Goal: Information Seeking & Learning: Understand process/instructions

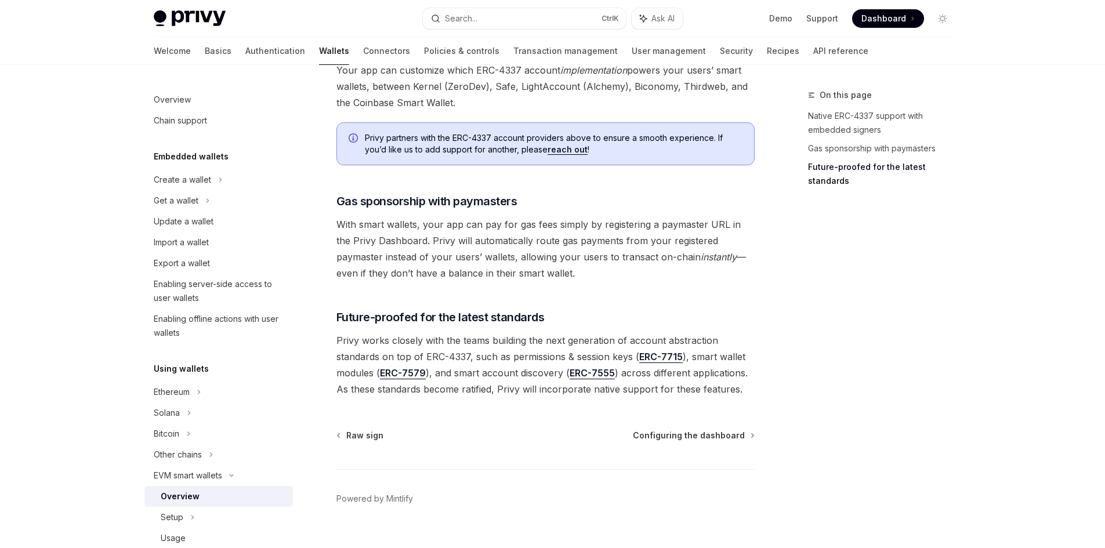
scroll to position [844, 0]
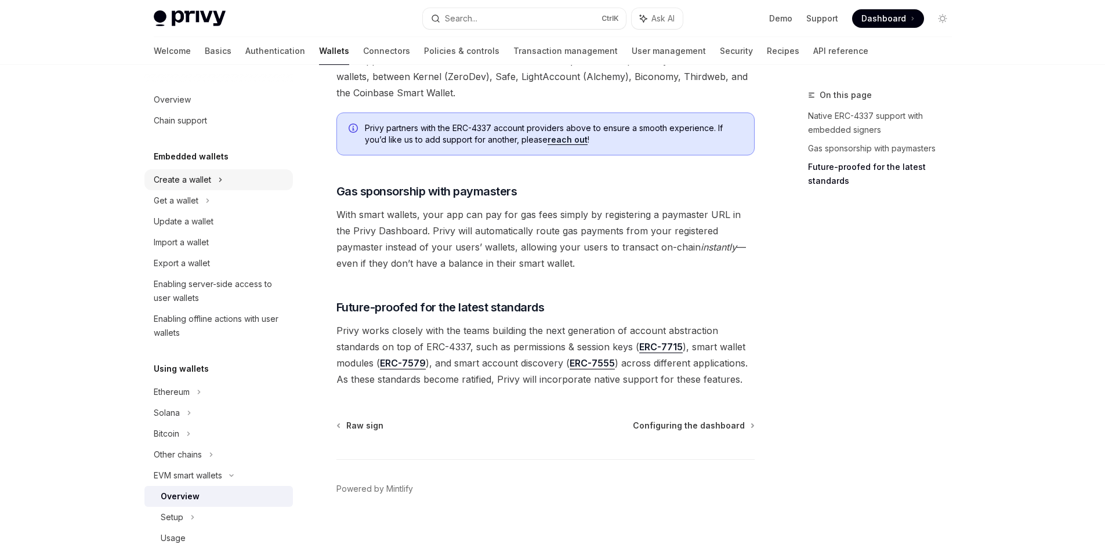
click at [204, 175] on div "Create a wallet" at bounding box center [182, 180] width 57 height 14
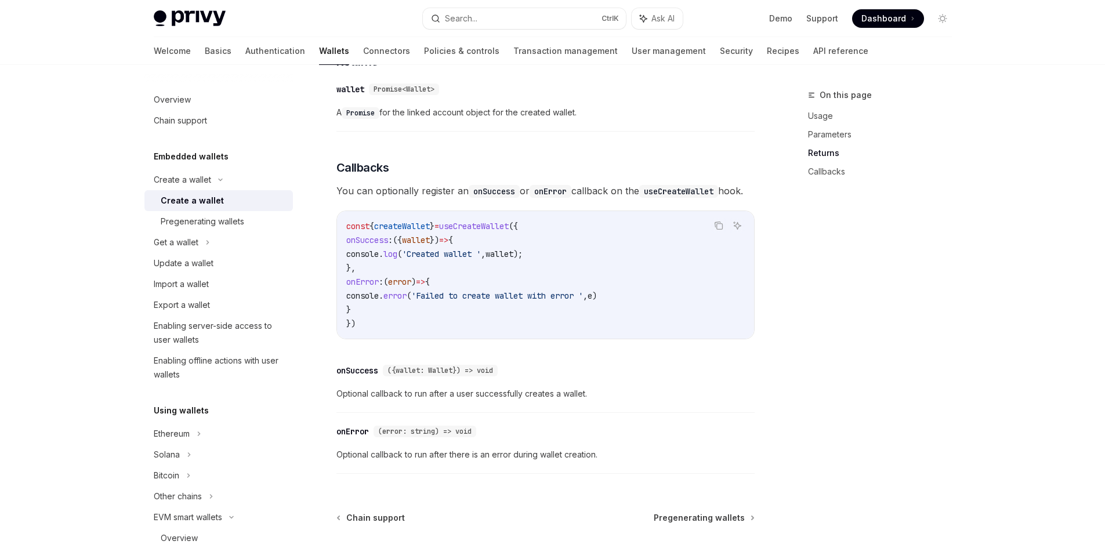
scroll to position [782, 0]
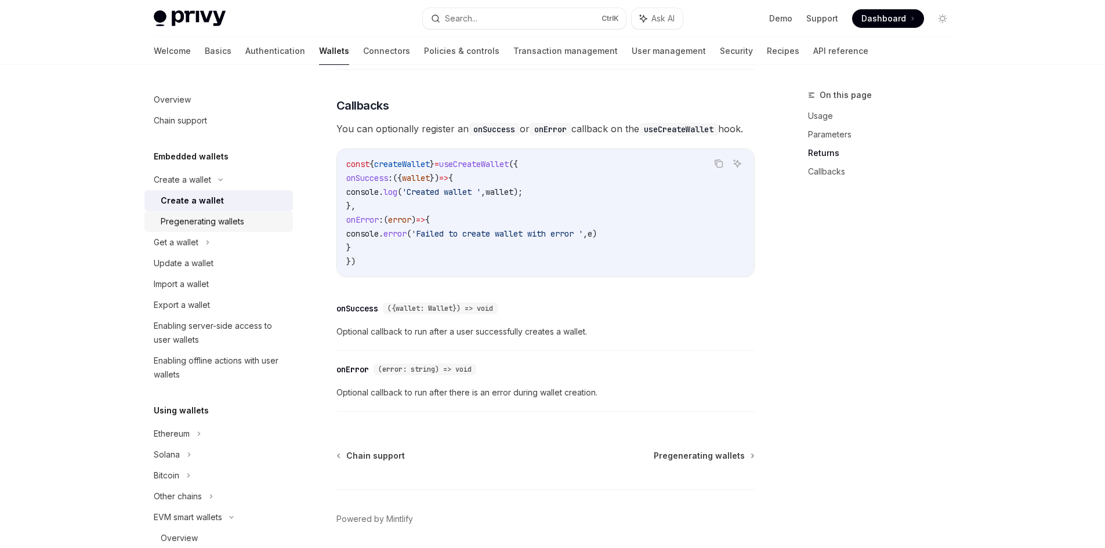
click at [192, 221] on div "Pregenerating wallets" at bounding box center [203, 222] width 84 height 14
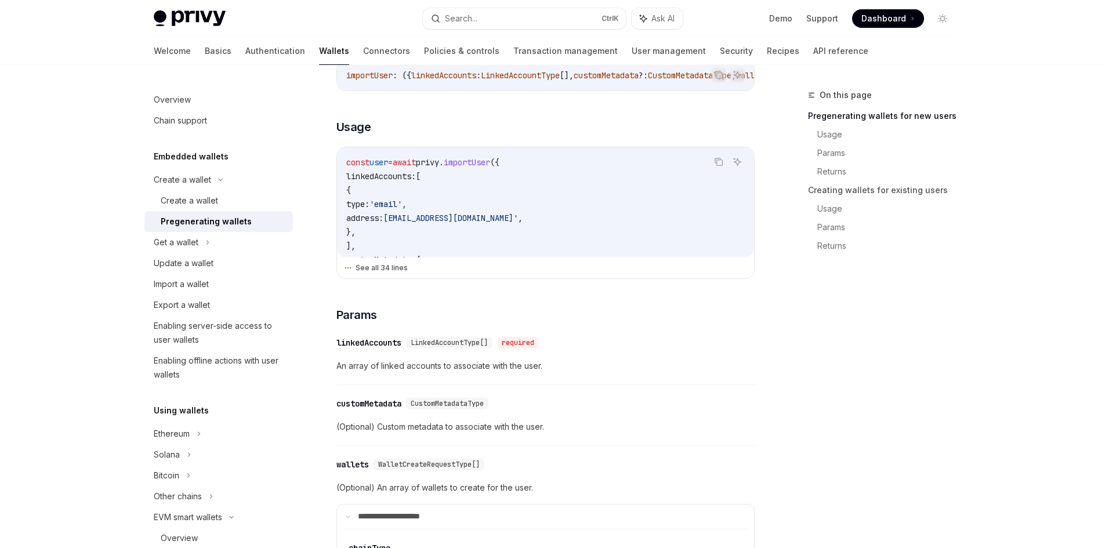
scroll to position [406, 0]
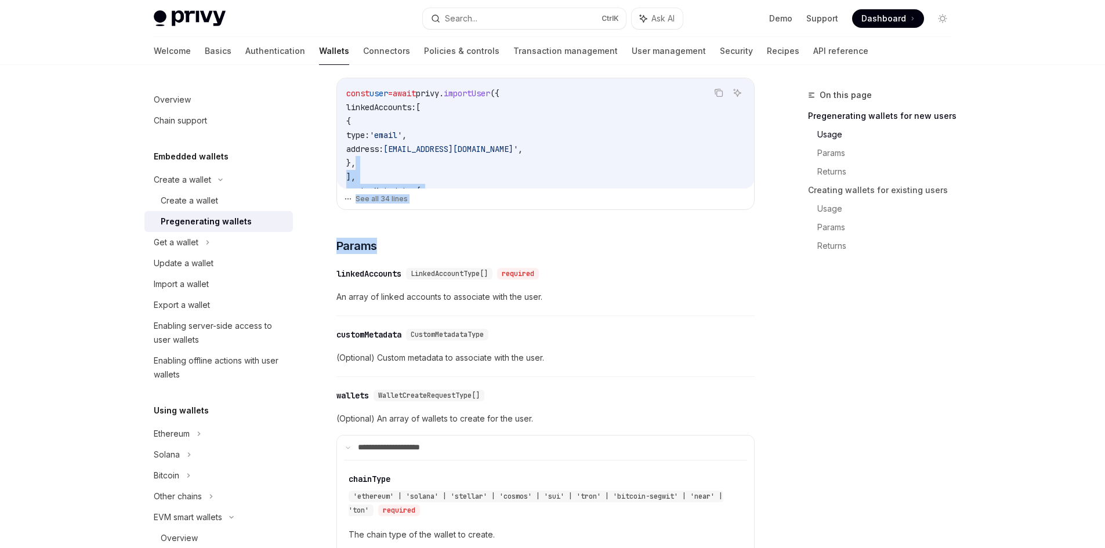
drag, startPoint x: 462, startPoint y: 174, endPoint x: 497, endPoint y: 202, distance: 45.0
click at [468, 219] on div "To pregenerate embedded wallets for a given user, use the importUser method fro…" at bounding box center [545, 460] width 418 height 1027
click at [499, 181] on code "const user = await privy . importUser ({ linkedAccounts: [ { type: 'email' , ad…" at bounding box center [545, 322] width 398 height 473
click at [368, 203] on button "See all 34 lines" at bounding box center [545, 199] width 403 height 16
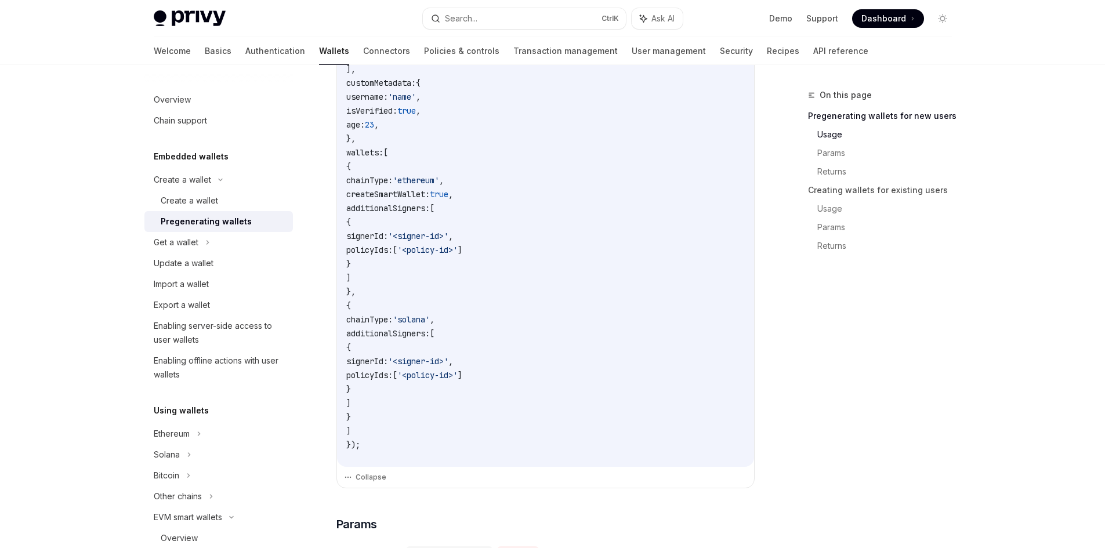
scroll to position [522, 0]
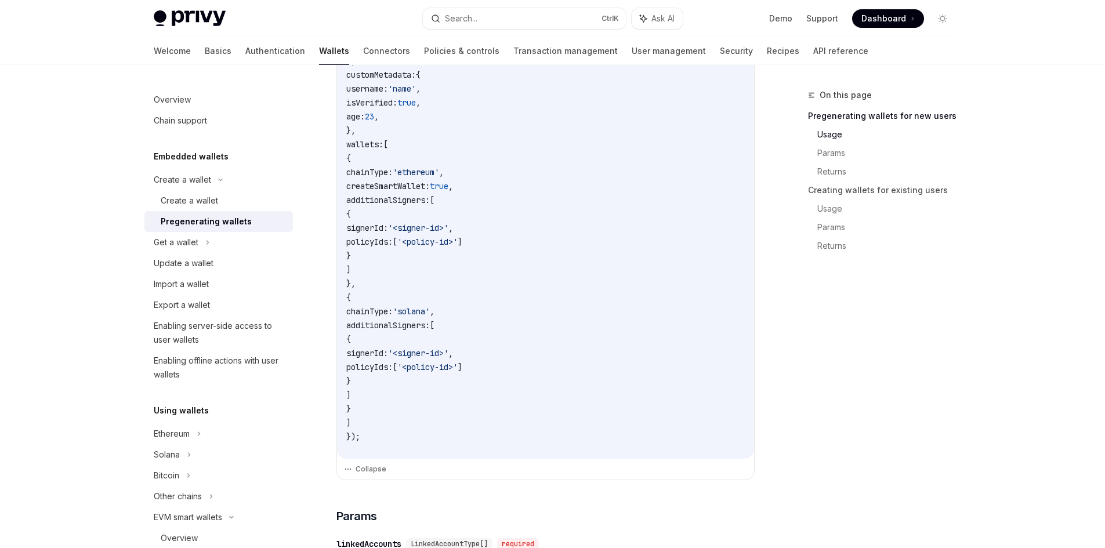
click at [430, 191] on span "createSmartWallet:" at bounding box center [388, 186] width 84 height 10
click at [430, 205] on span "additionalSigners:" at bounding box center [388, 200] width 84 height 10
click at [388, 230] on span "signerId:" at bounding box center [367, 228] width 42 height 10
click at [393, 247] on span "policyIds:" at bounding box center [369, 242] width 46 height 10
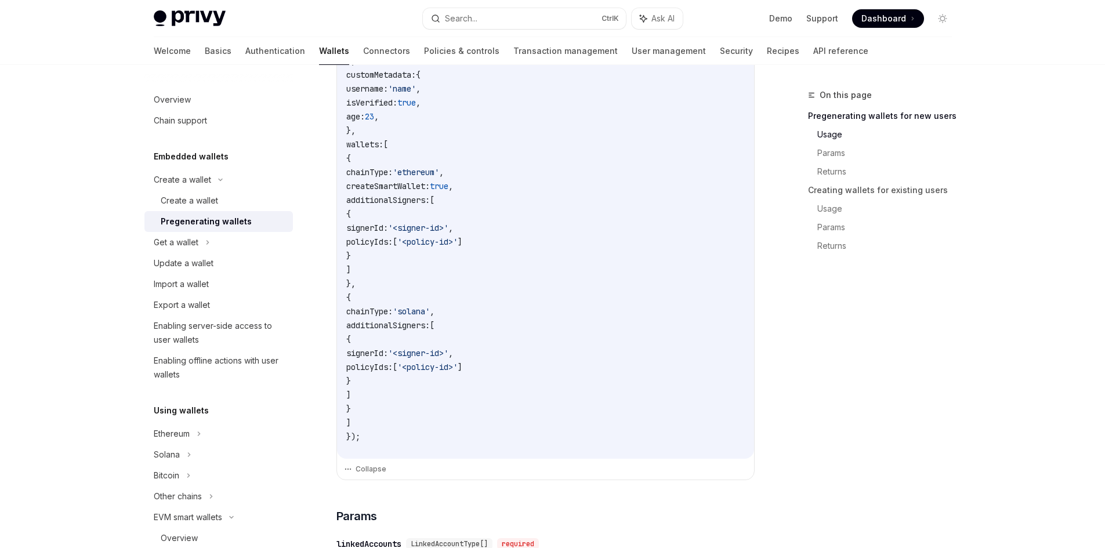
click at [447, 276] on code "const user = await privy . importUser ({ linkedAccounts: [ { type: 'email' , ad…" at bounding box center [545, 206] width 398 height 473
click at [422, 310] on code "const user = await privy . importUser ({ linkedAccounts: [ { type: 'email' , ad…" at bounding box center [545, 206] width 398 height 473
click at [457, 338] on code "const user = await privy . importUser ({ linkedAccounts: [ { type: 'email' , ad…" at bounding box center [545, 206] width 398 height 473
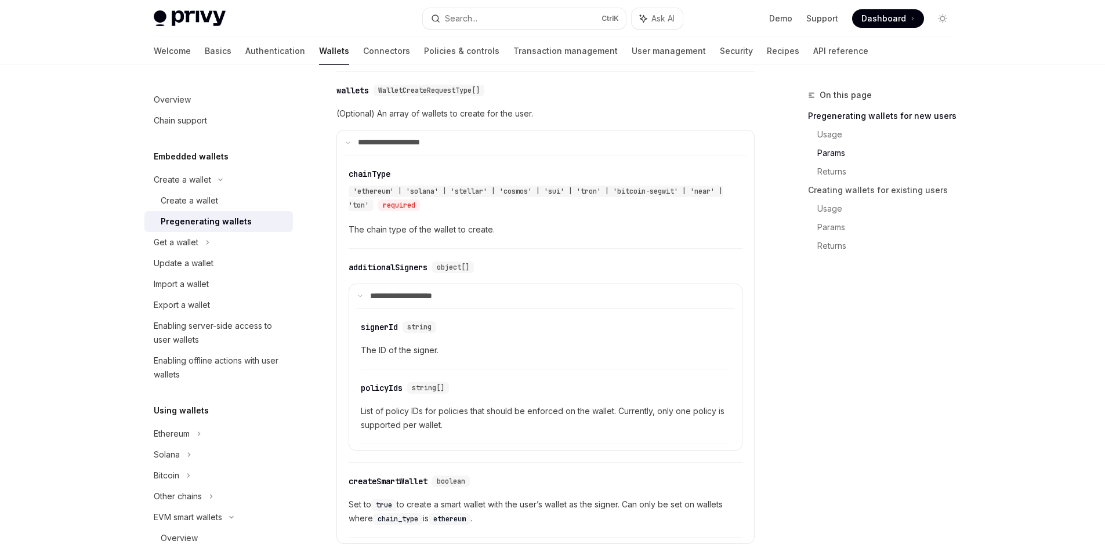
scroll to position [1102, 0]
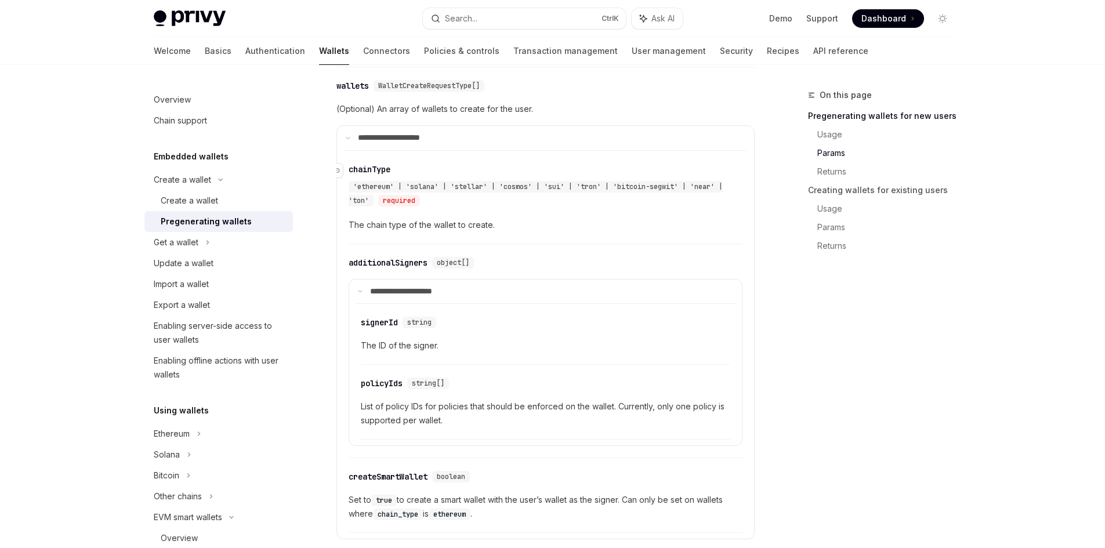
click at [365, 204] on span "'ethereum' | 'solana' | 'stellar' | 'cosmos' | 'sui' | 'tron' | 'bitcoin-segwit…" at bounding box center [536, 193] width 374 height 23
click at [469, 215] on div "​ chainType 'ethereum' | 'solana' | 'stellar' | 'cosmos' | 'sui' | 'tron' | 'bi…" at bounding box center [546, 201] width 394 height 88
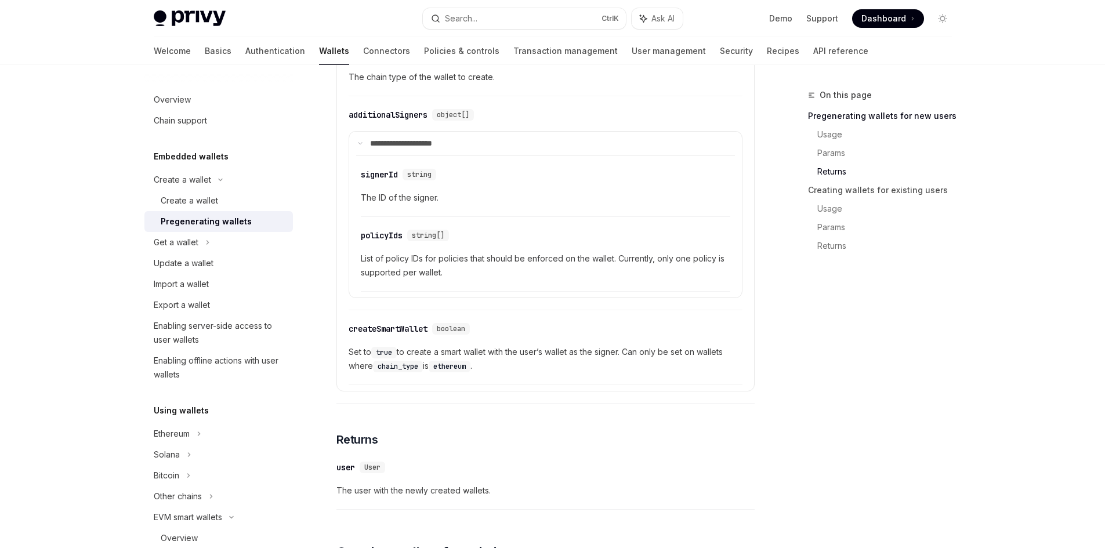
scroll to position [1276, 0]
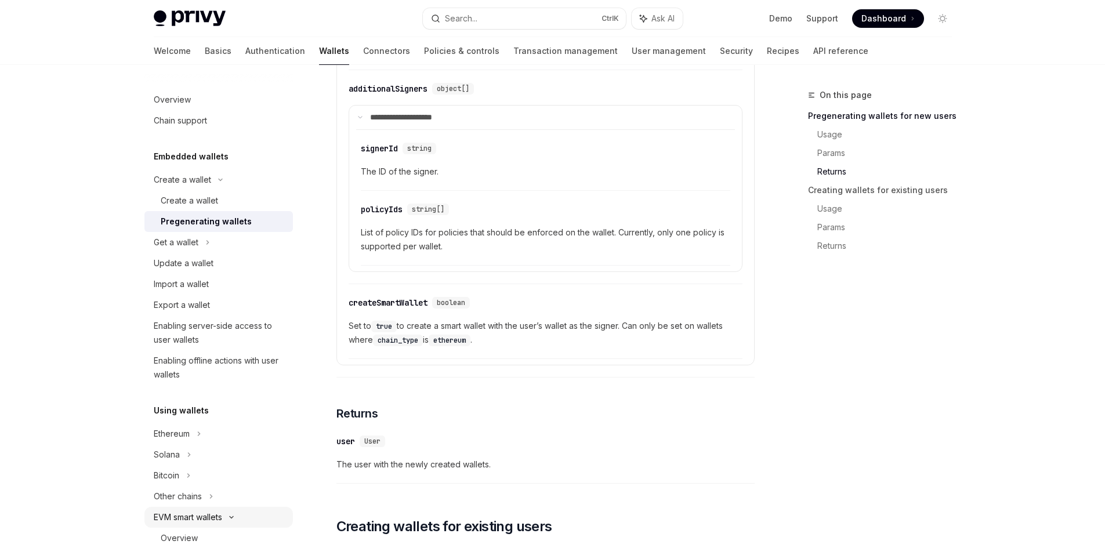
click at [193, 515] on div "EVM smart wallets" at bounding box center [188, 517] width 68 height 14
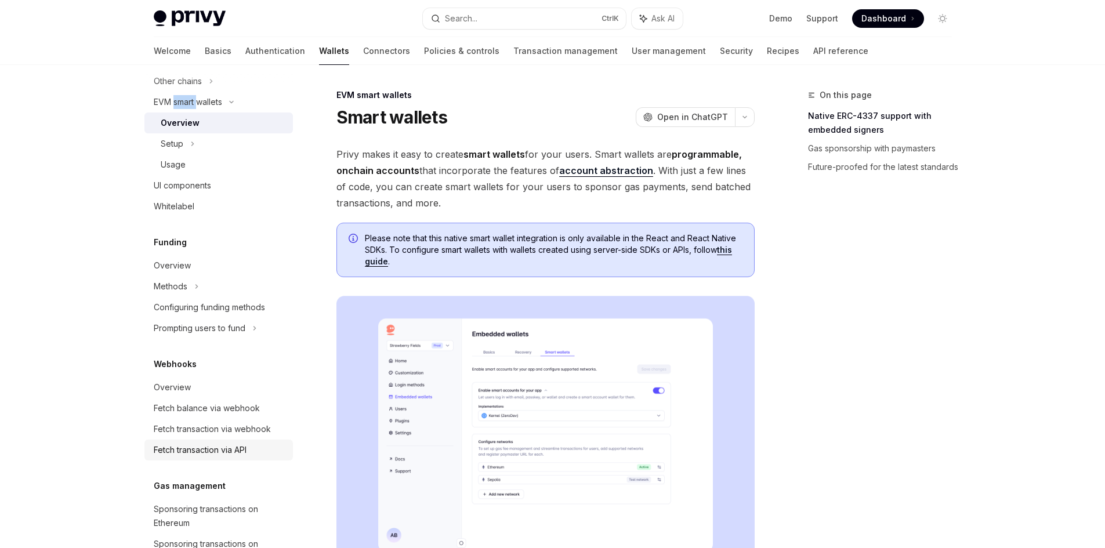
scroll to position [348, 0]
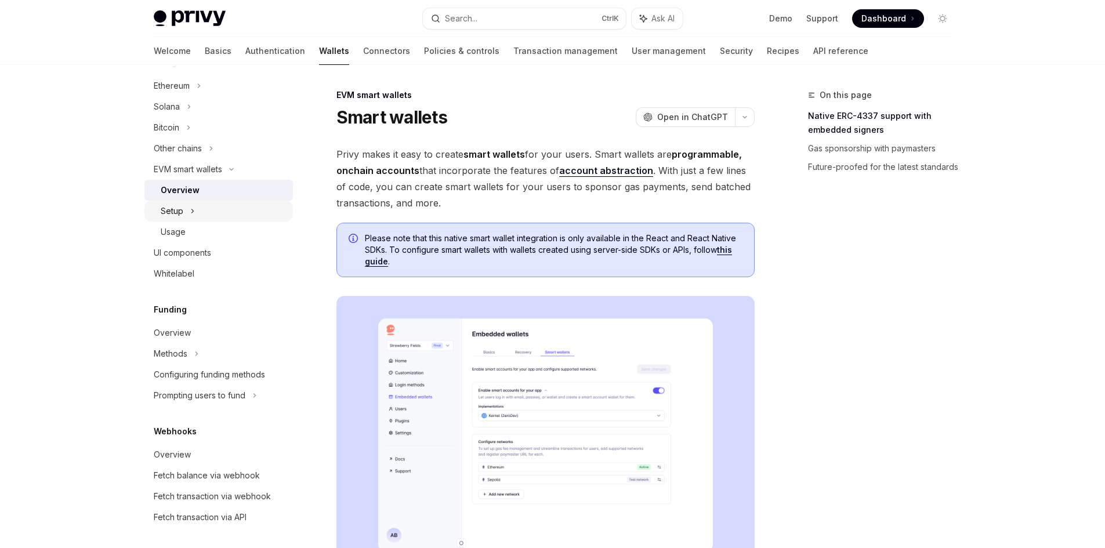
click at [174, 219] on div "Setup" at bounding box center [218, 211] width 148 height 21
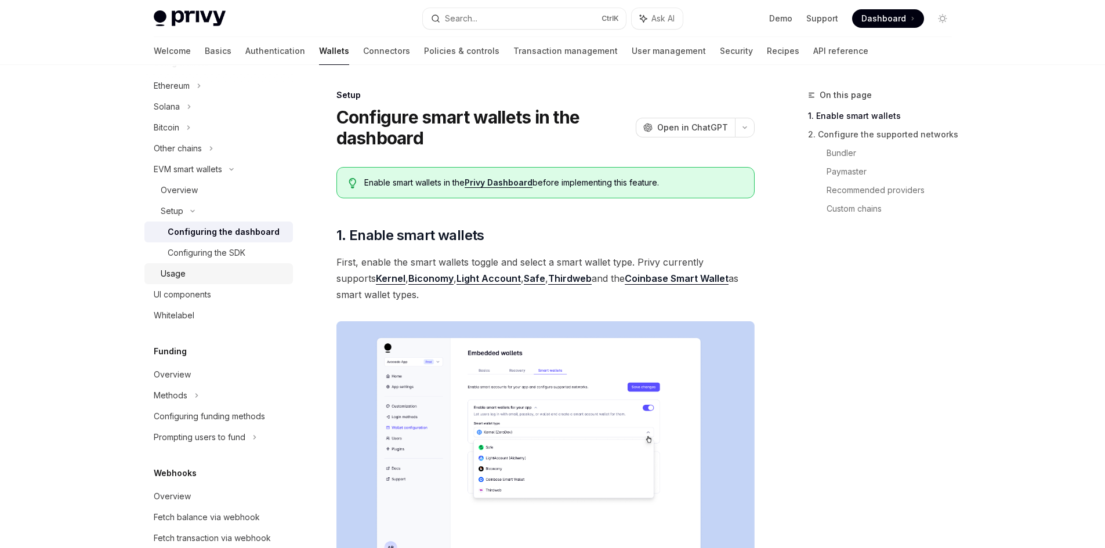
click at [162, 278] on div "Usage" at bounding box center [173, 274] width 25 height 14
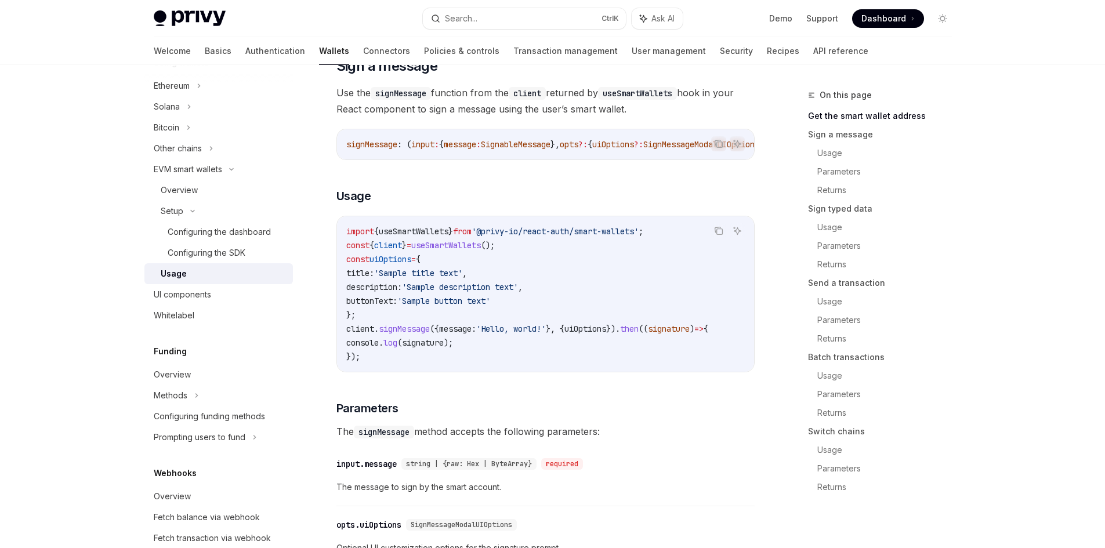
scroll to position [464, 0]
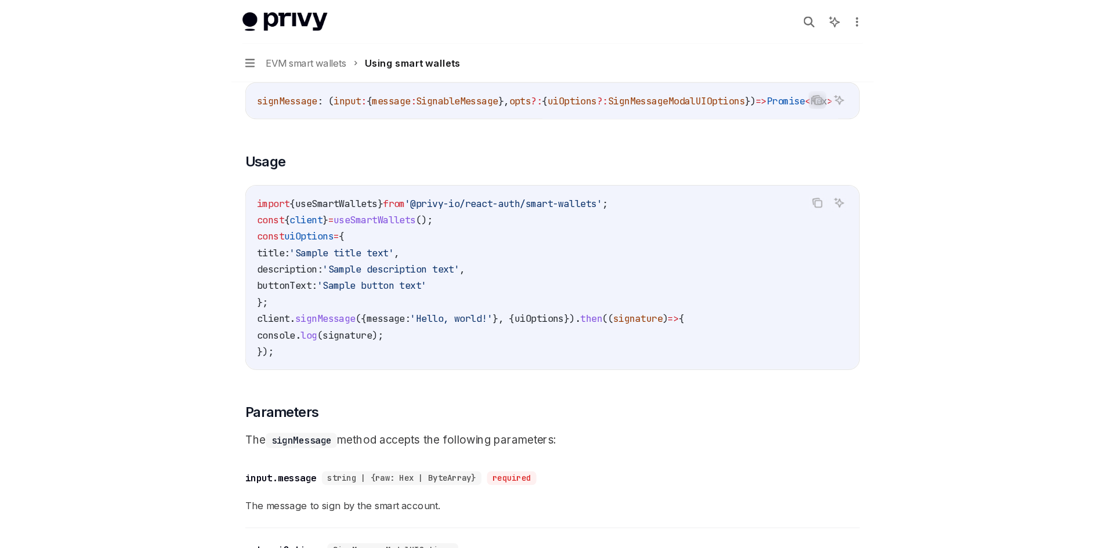
type textarea "*"
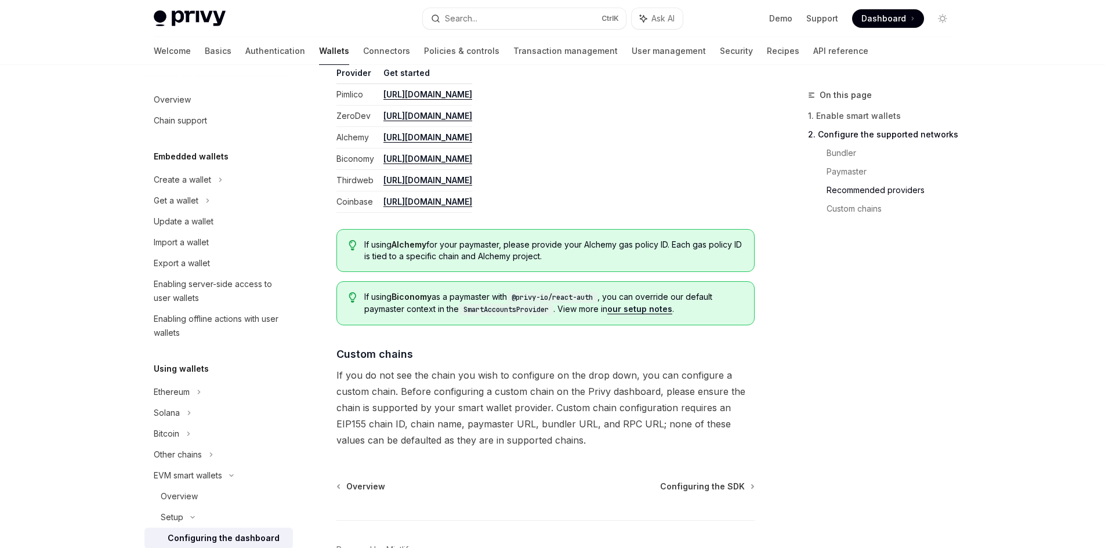
scroll to position [1523, 0]
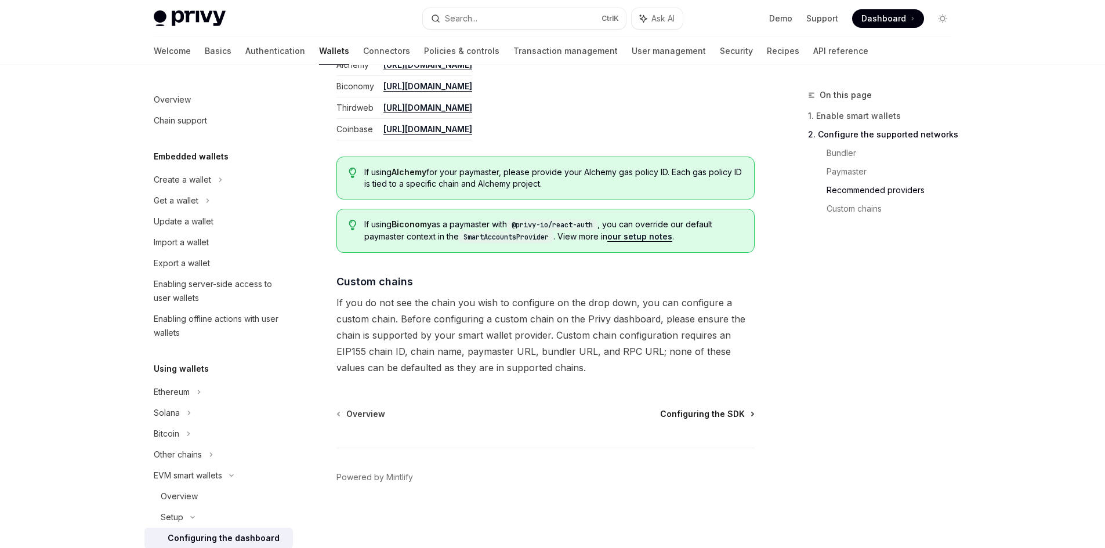
click at [718, 416] on span "Configuring the SDK" at bounding box center [702, 414] width 85 height 12
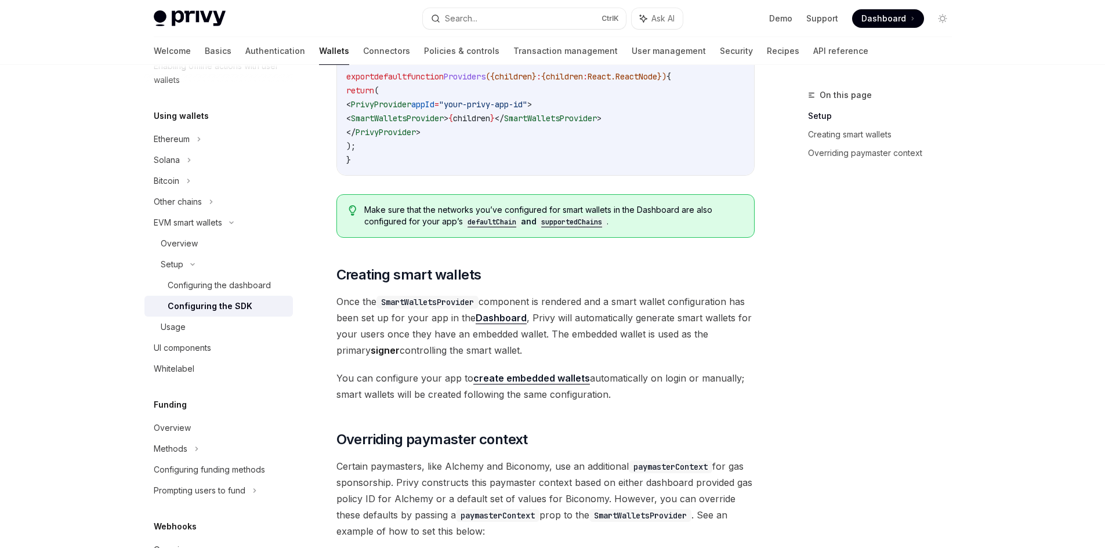
scroll to position [522, 0]
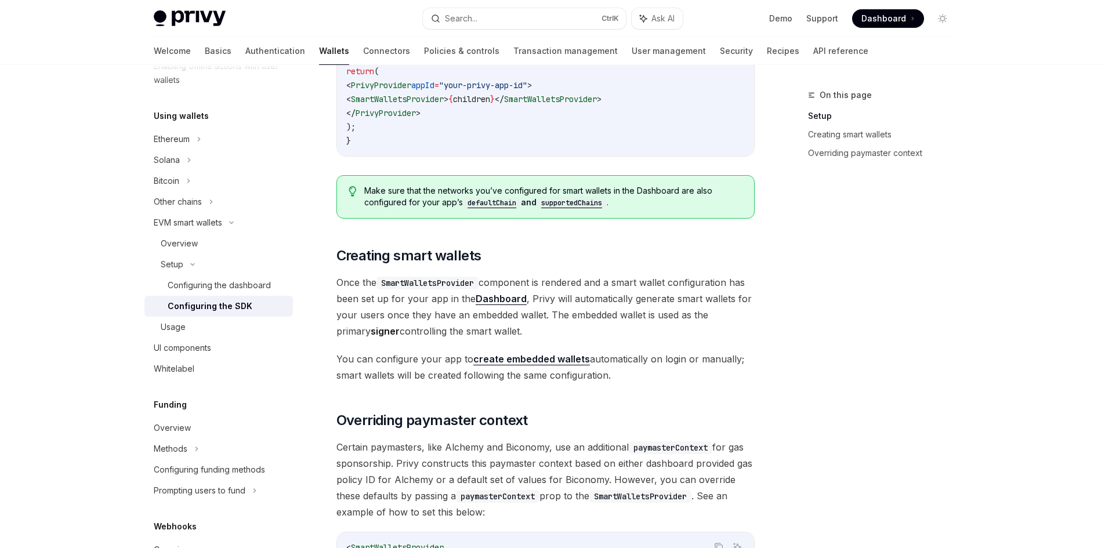
click at [432, 288] on code "SmartWalletsProvider" at bounding box center [427, 283] width 102 height 13
click at [496, 313] on span "Once the SmartWalletsProvider component is rendered and a smart wallet configur…" at bounding box center [545, 306] width 418 height 65
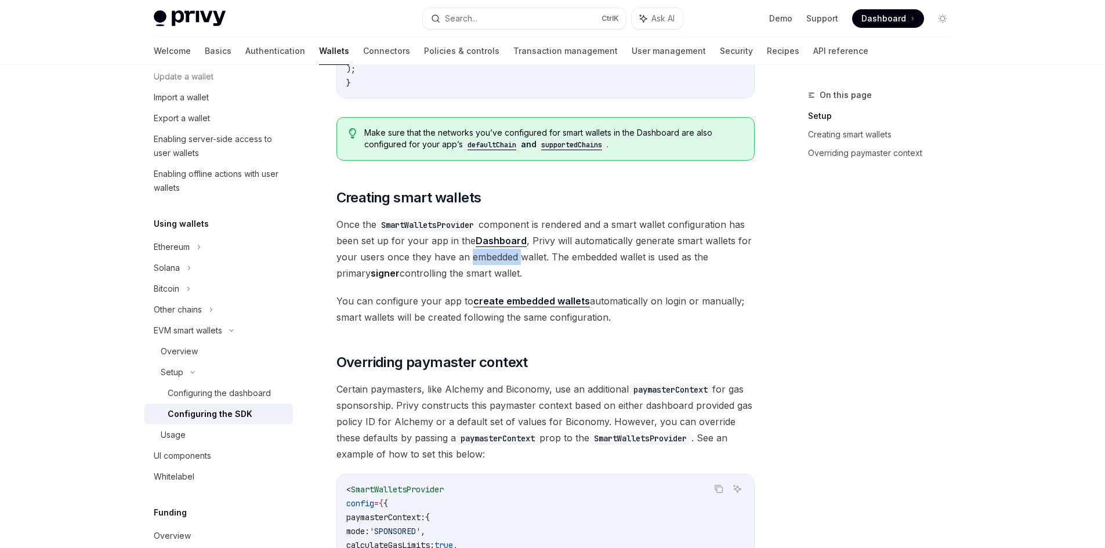
scroll to position [0, 0]
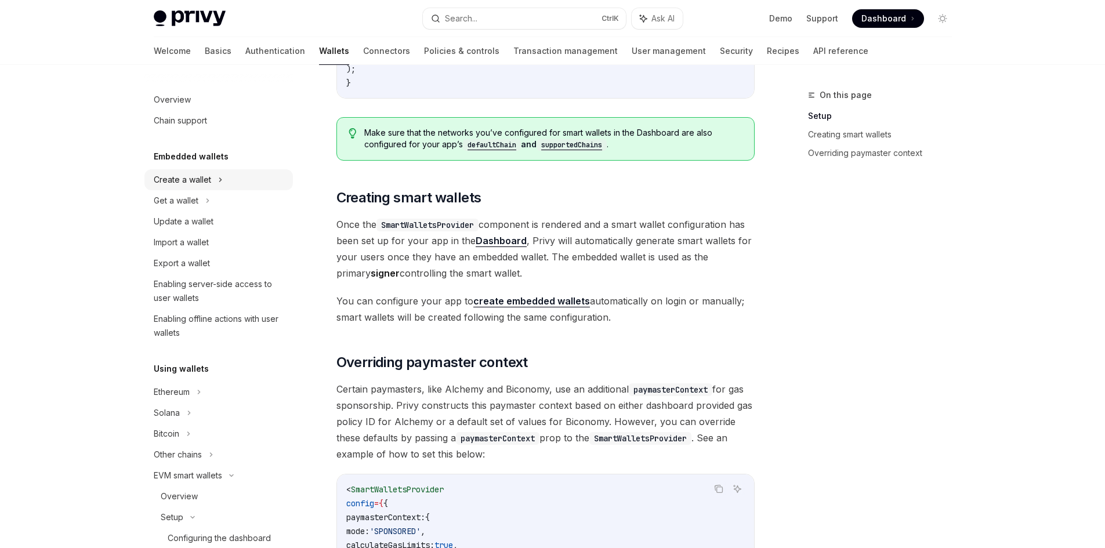
click at [173, 175] on div "Create a wallet" at bounding box center [182, 180] width 57 height 14
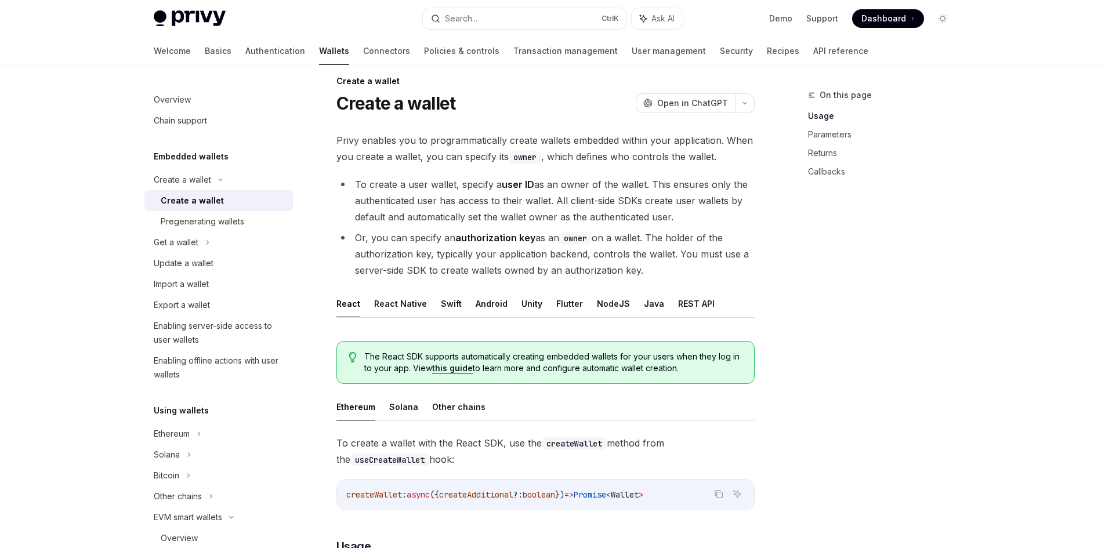
scroll to position [174, 0]
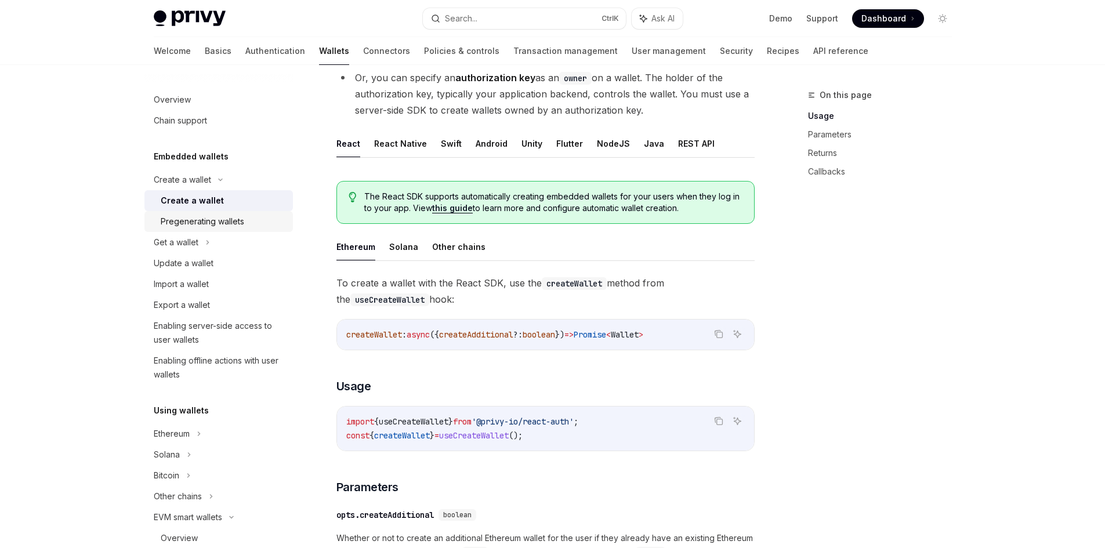
click at [183, 223] on div "Pregenerating wallets" at bounding box center [203, 222] width 84 height 14
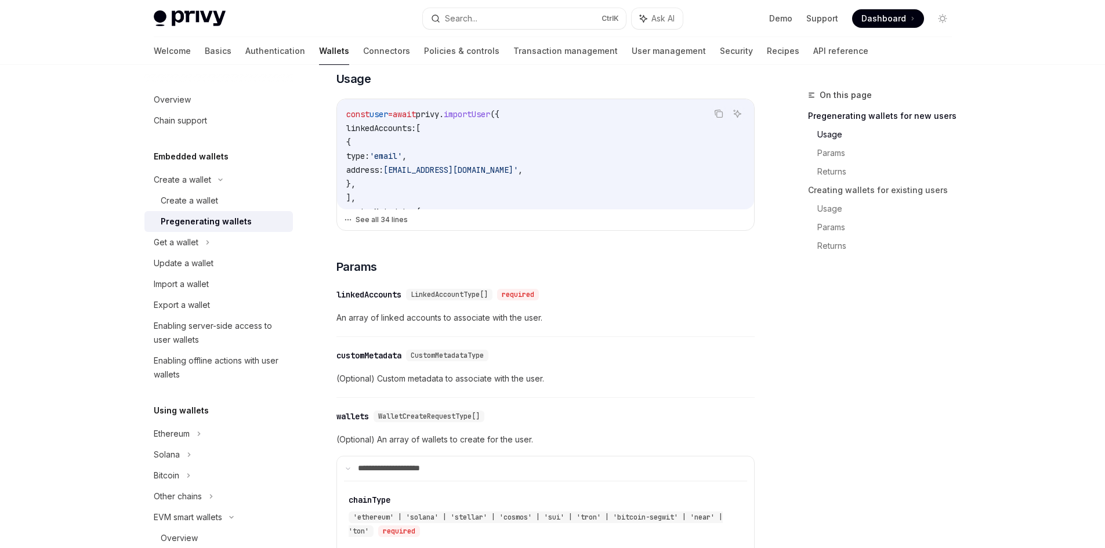
scroll to position [406, 0]
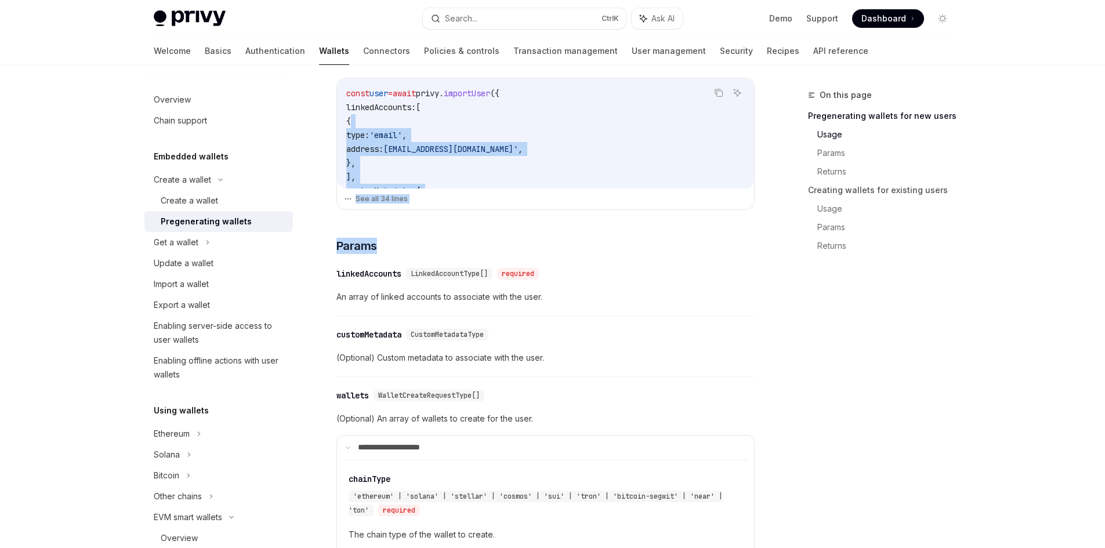
drag, startPoint x: 551, startPoint y: 132, endPoint x: 551, endPoint y: 222, distance: 89.3
click at [551, 222] on div "To pregenerate embedded wallets for a given user, use the importUser method fro…" at bounding box center [545, 460] width 418 height 1027
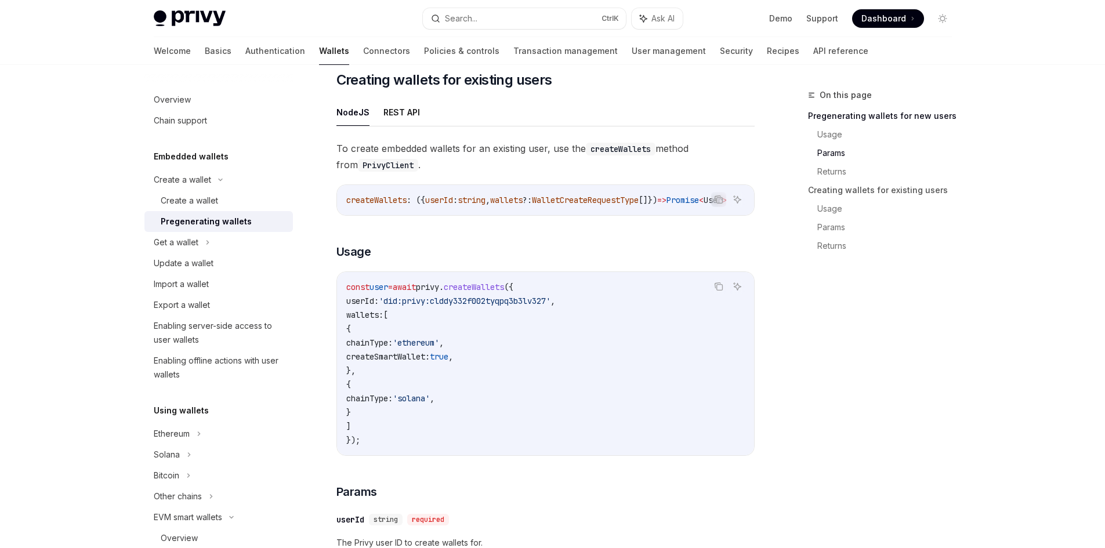
scroll to position [1450, 0]
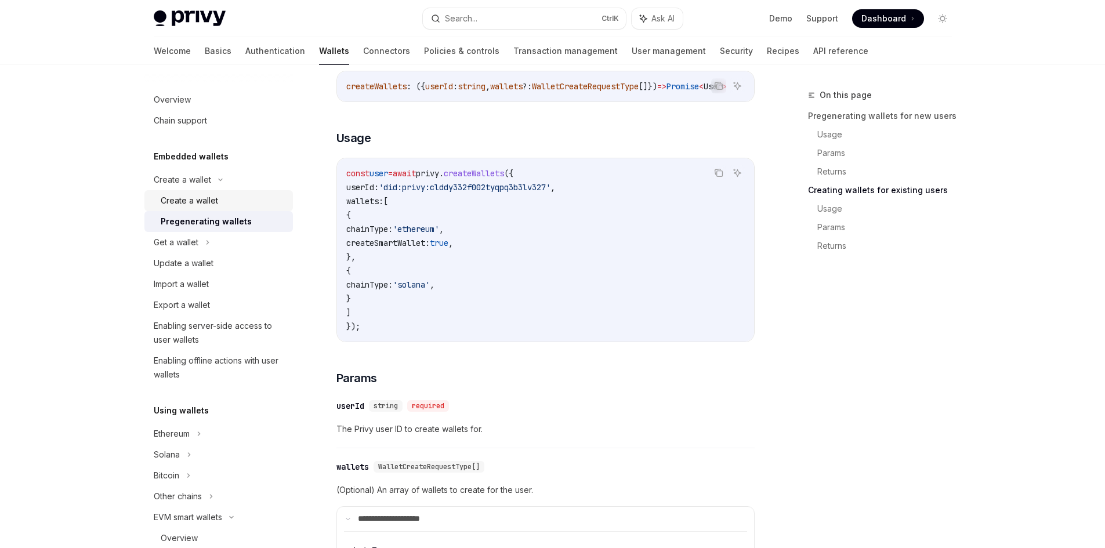
click at [190, 209] on link "Create a wallet" at bounding box center [218, 200] width 148 height 21
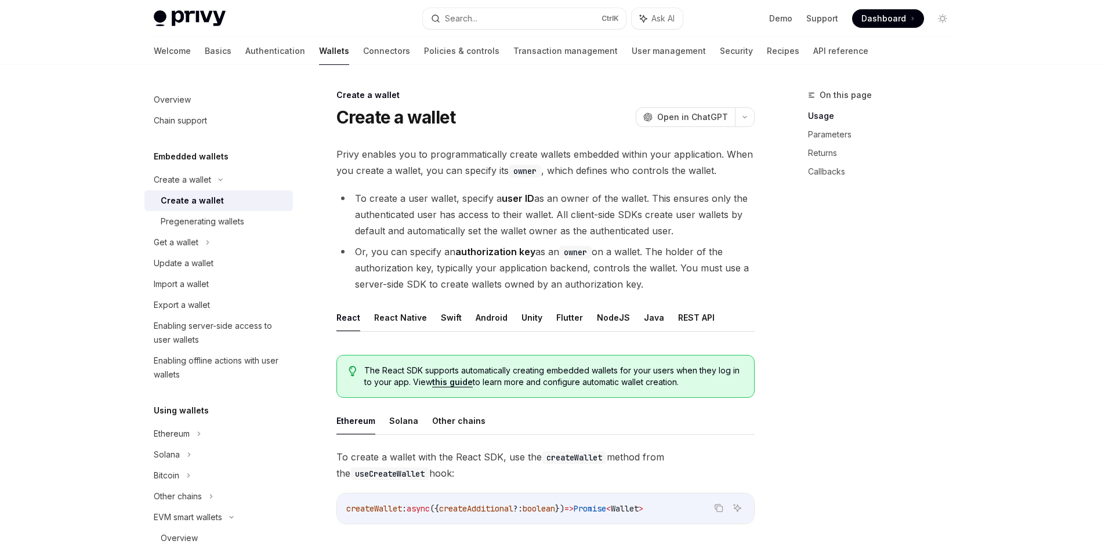
type textarea "*"
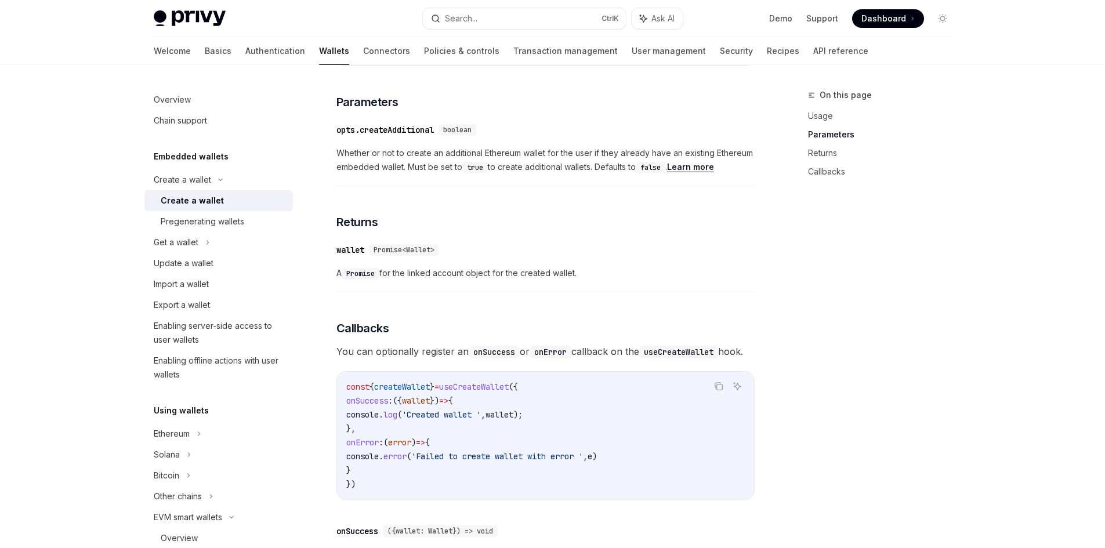
scroll to position [580, 0]
